Goal: Obtain resource: Download file/media

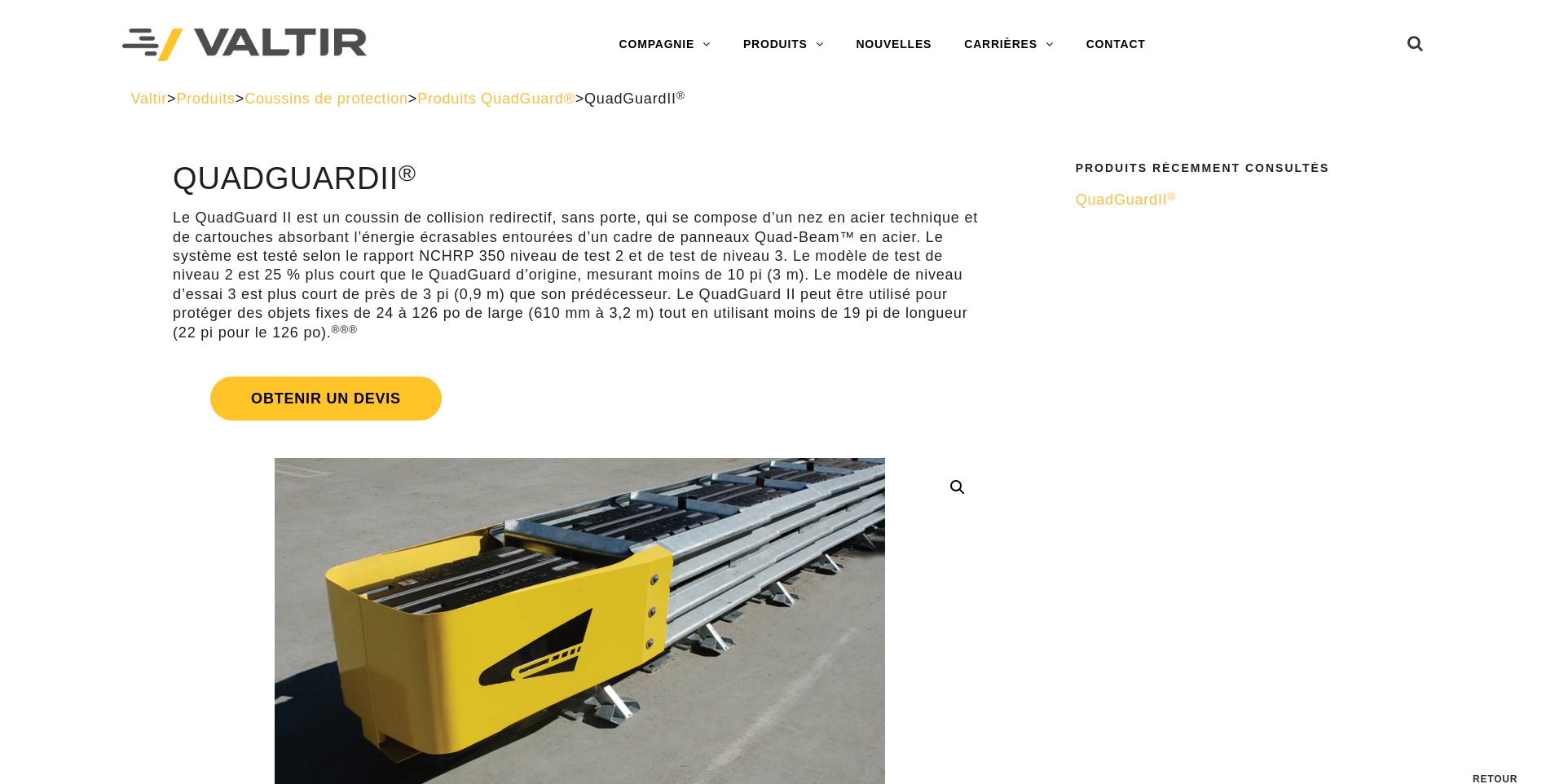
click at [563, 100] on span "Produits QuadGuard®" at bounding box center [496, 99] width 158 height 17
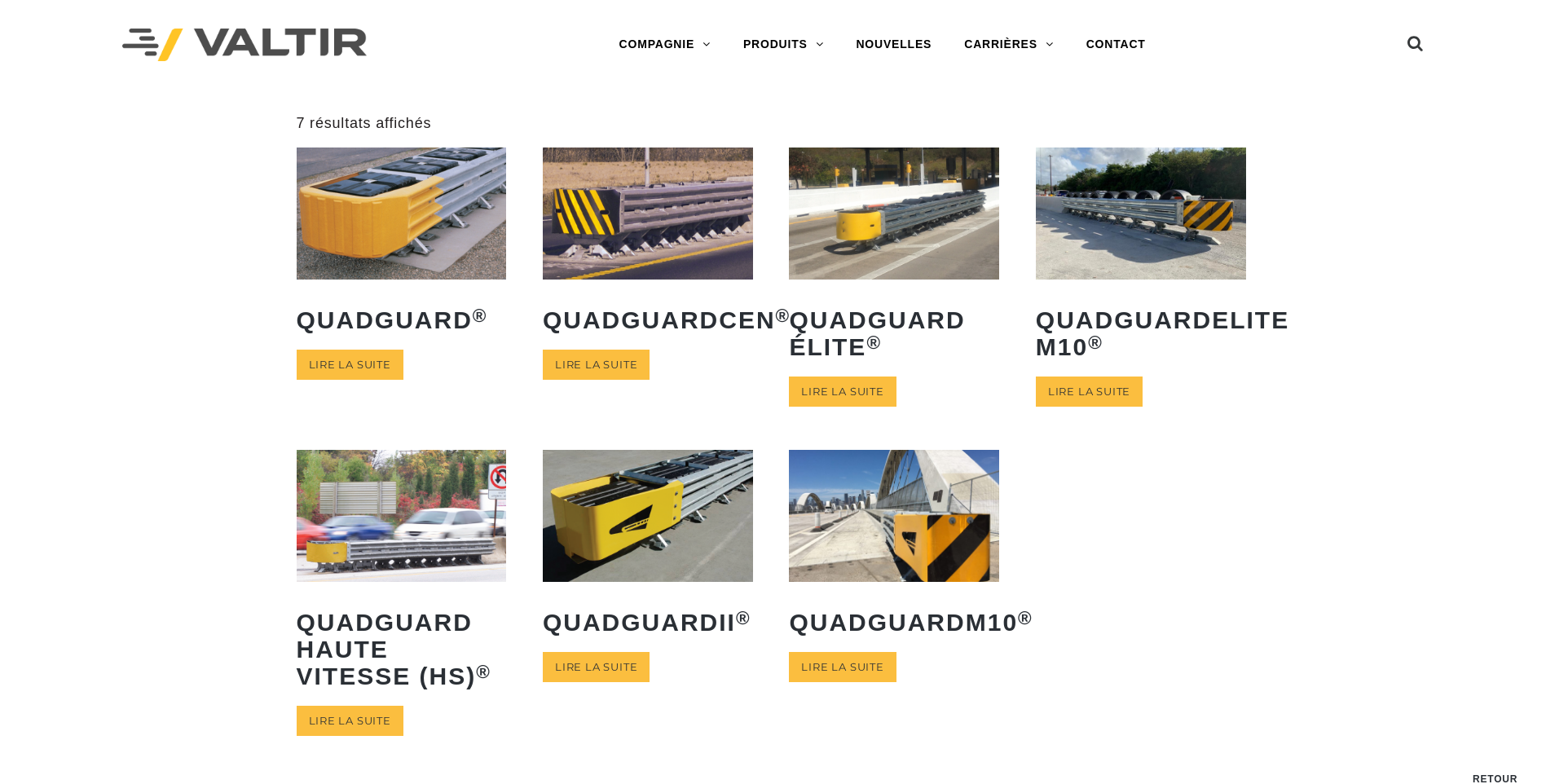
click at [888, 230] on img at bounding box center [893, 213] width 210 height 131
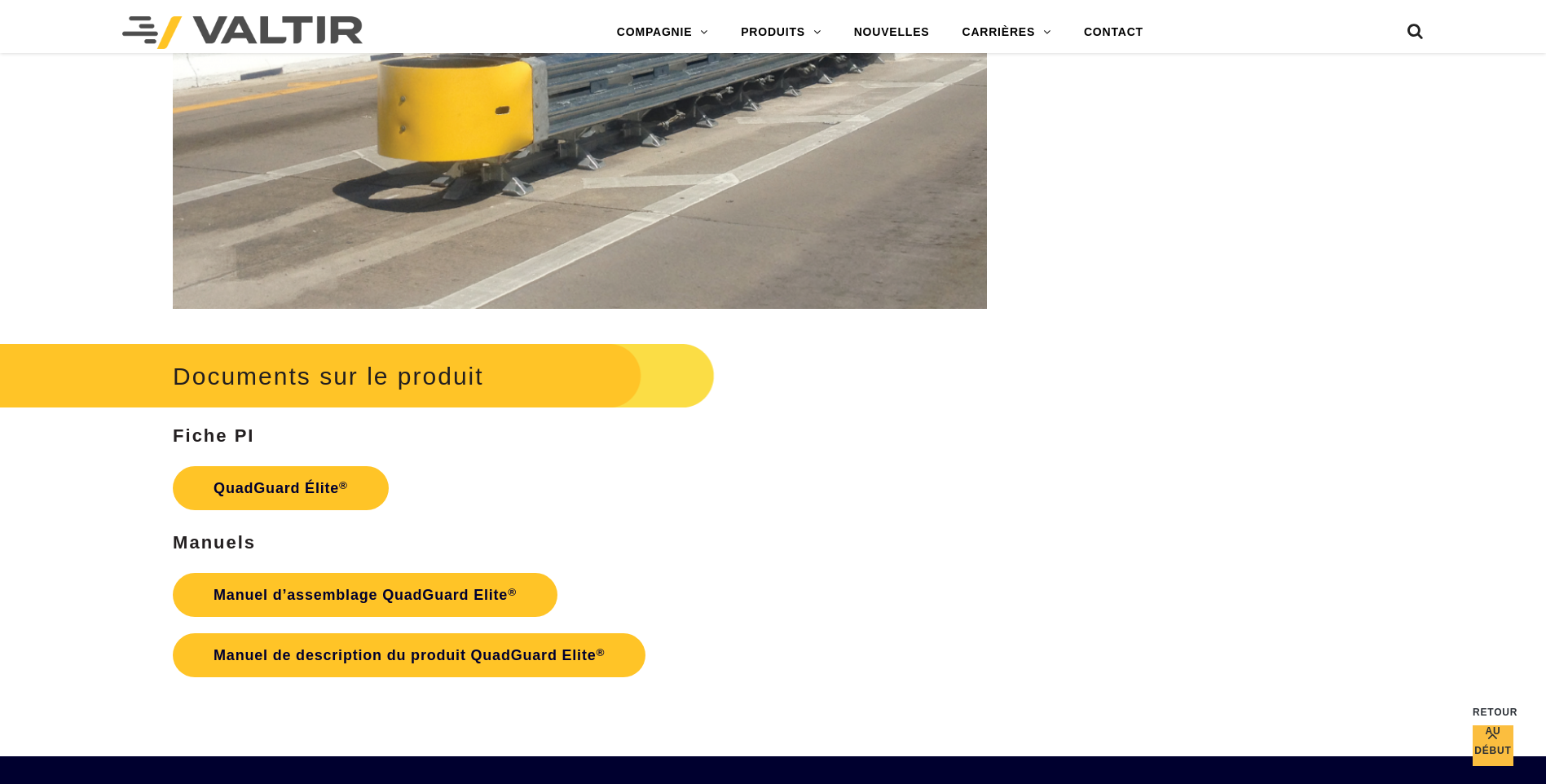
scroll to position [2688, 0]
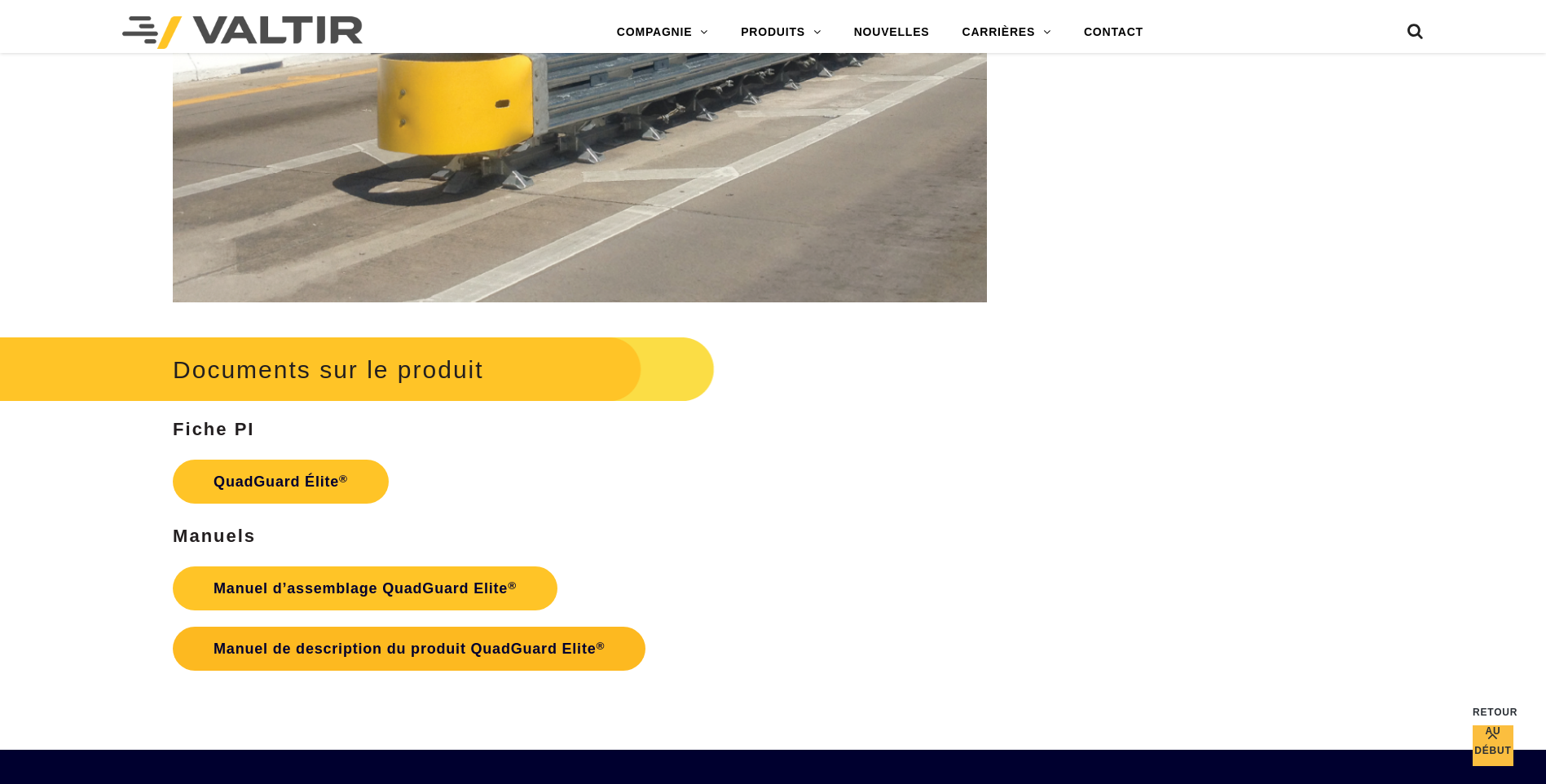
click at [390, 649] on font "Manuel de description du produit QuadGuard Elite" at bounding box center [405, 649] width 382 height 17
